Goal: Transaction & Acquisition: Obtain resource

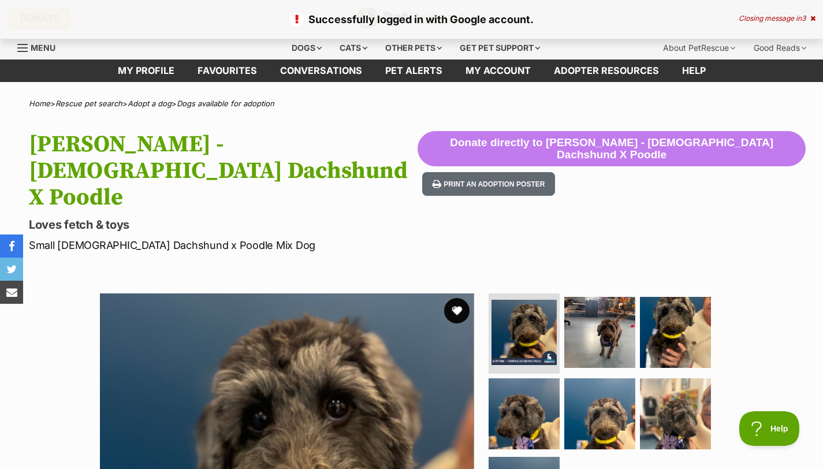
click at [451, 298] on button "favourite" at bounding box center [456, 310] width 25 height 25
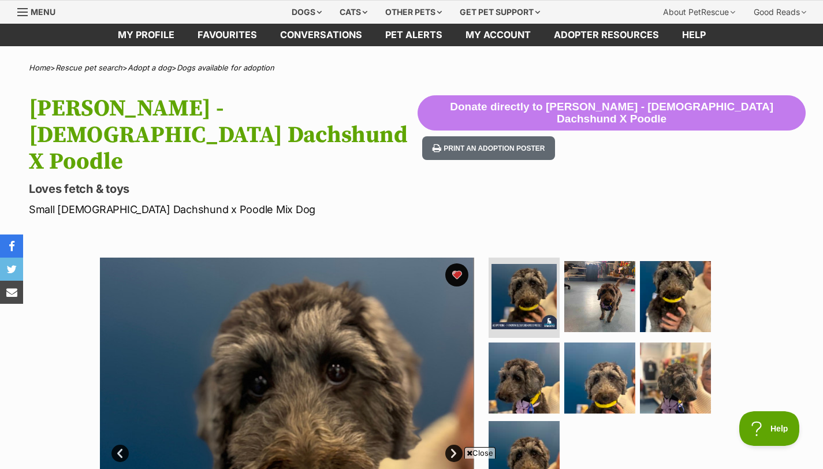
scroll to position [44, 0]
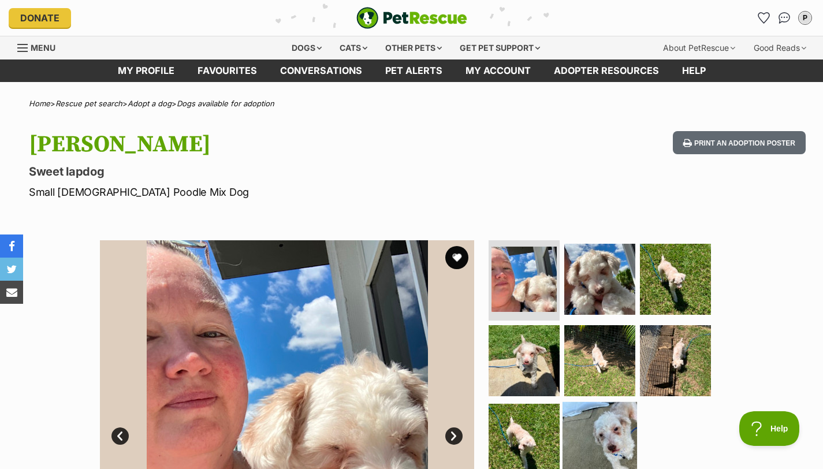
click at [605, 453] on img at bounding box center [600, 439] width 75 height 75
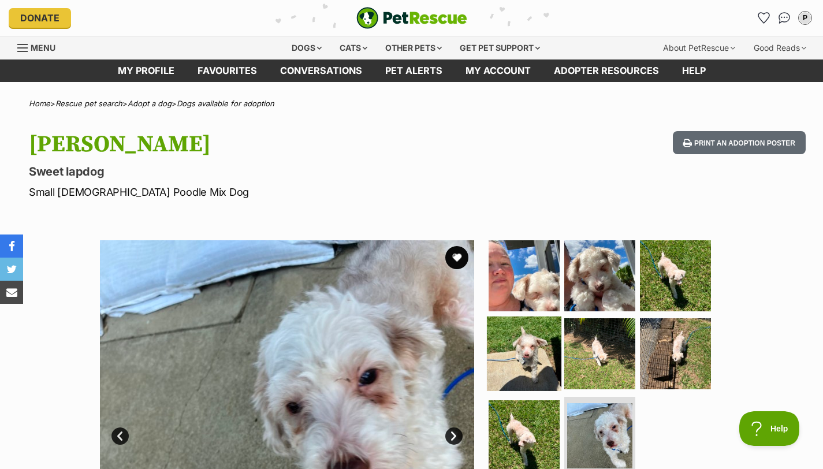
click at [543, 361] on img at bounding box center [524, 354] width 75 height 75
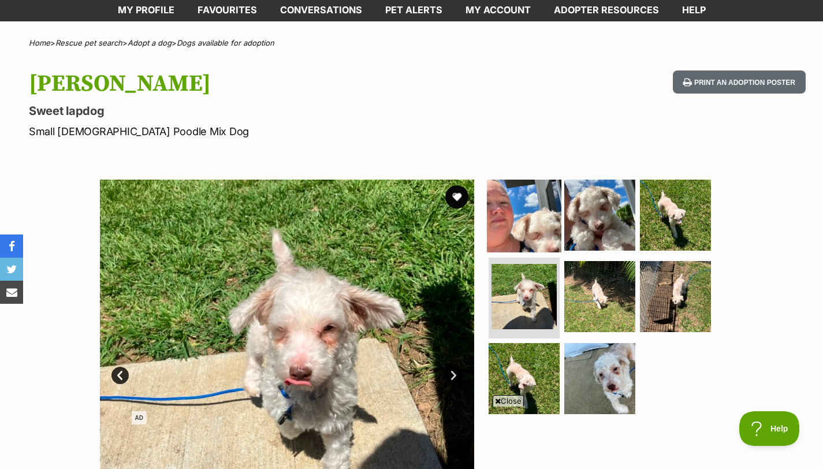
scroll to position [65, 0]
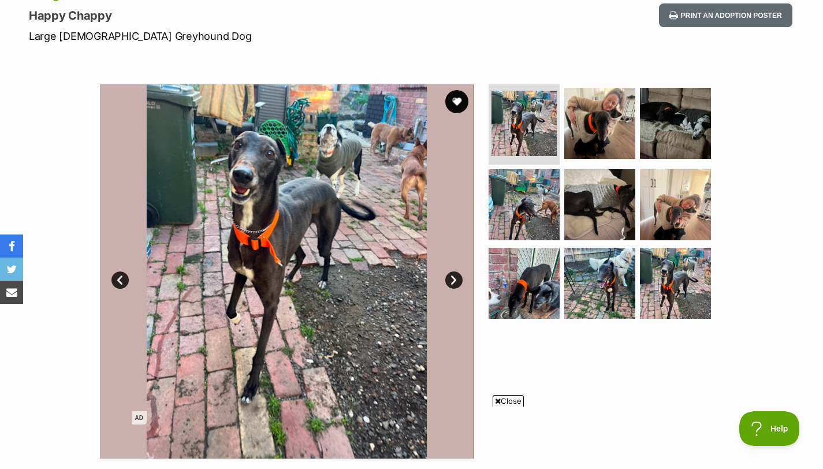
scroll to position [157, 0]
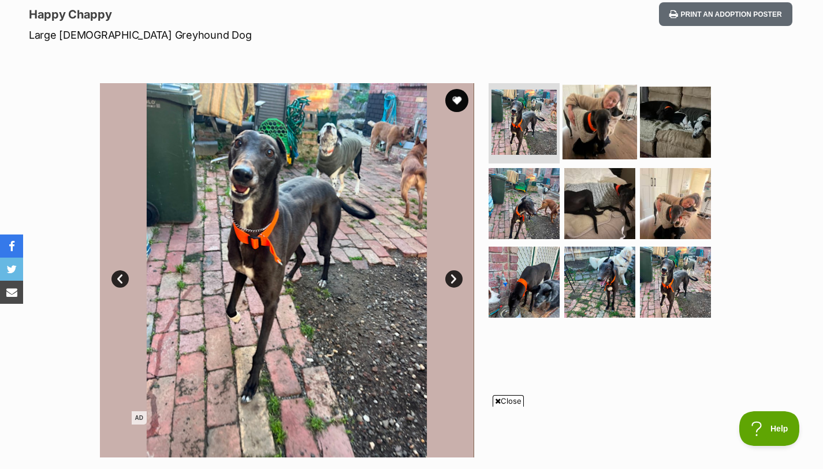
click at [616, 143] on img at bounding box center [600, 121] width 75 height 75
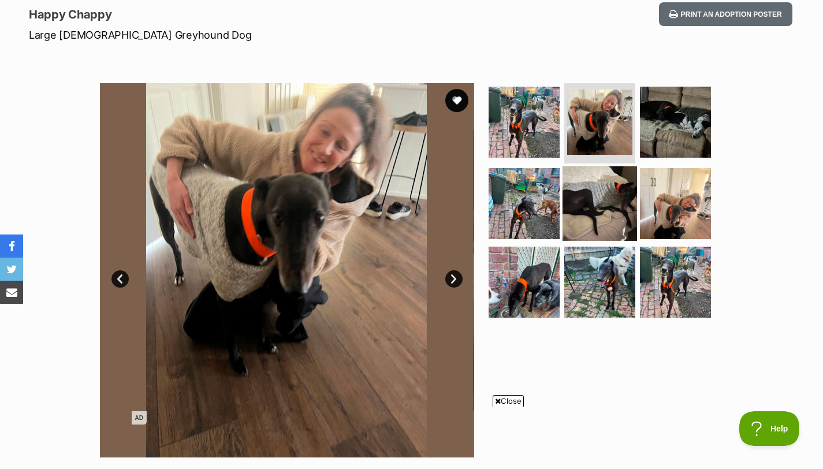
click at [614, 195] on img at bounding box center [600, 203] width 75 height 75
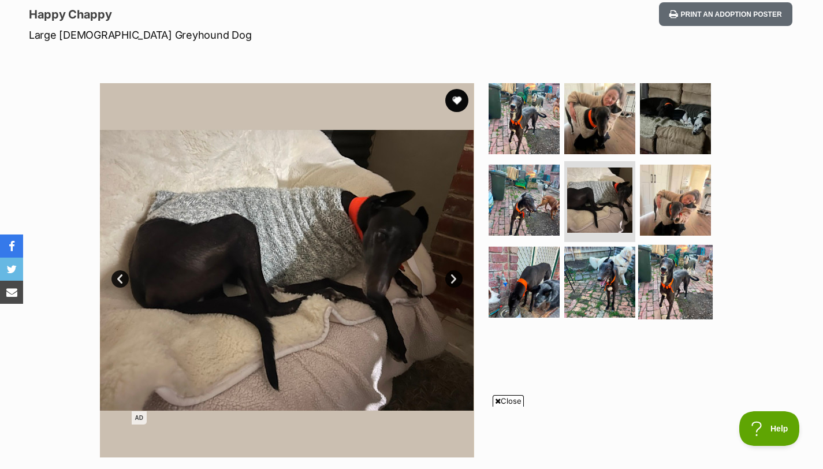
click at [643, 282] on img at bounding box center [675, 282] width 75 height 75
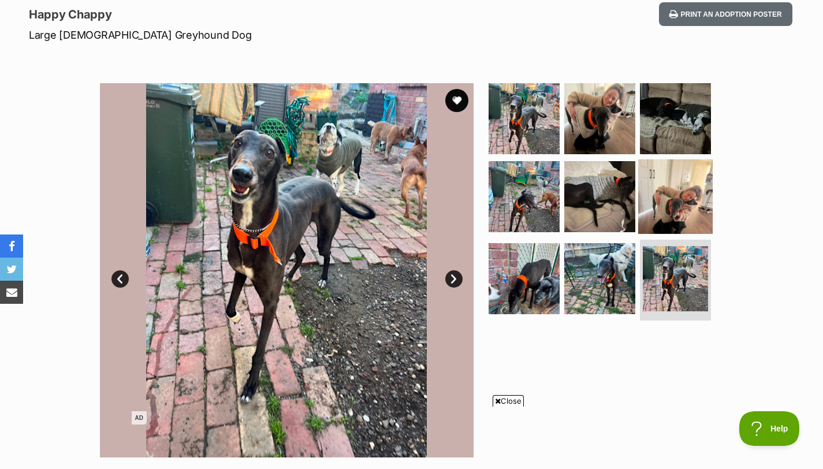
click at [685, 178] on img at bounding box center [675, 196] width 75 height 75
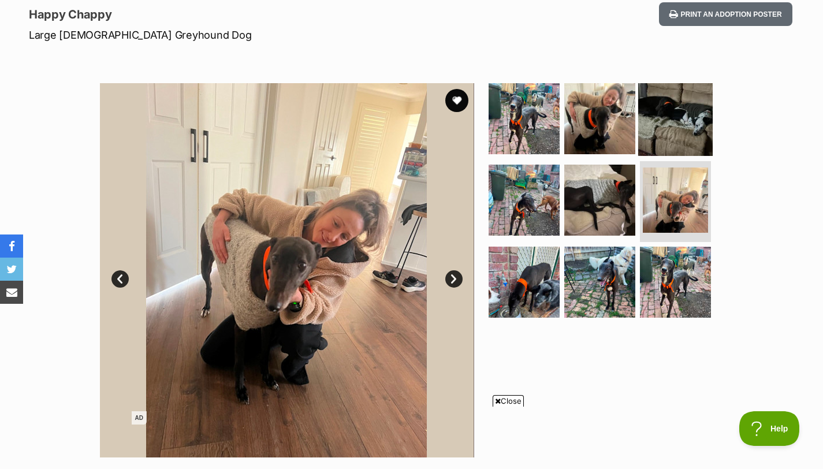
click at [699, 128] on img at bounding box center [675, 118] width 75 height 75
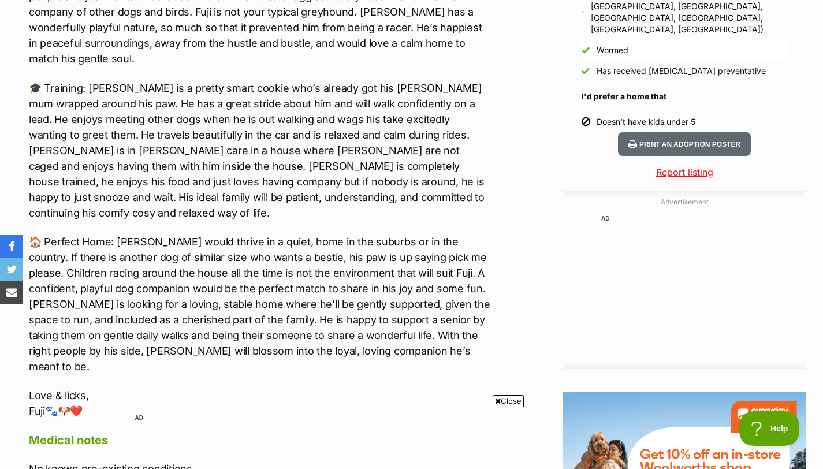
scroll to position [1205, 0]
